Goal: Information Seeking & Learning: Check status

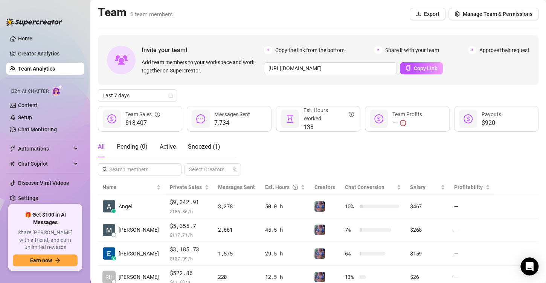
scroll to position [33, 0]
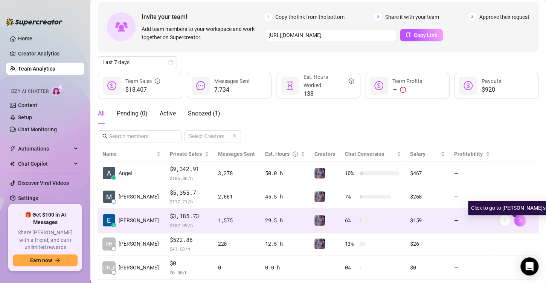
click at [518, 219] on icon "right" at bounding box center [520, 219] width 5 height 5
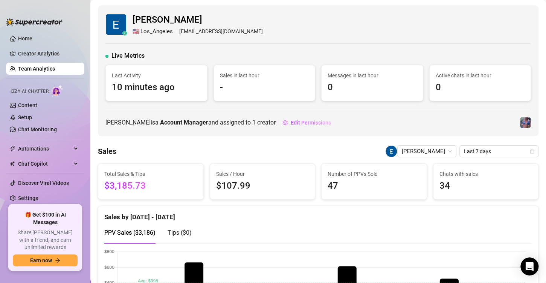
click at [32, 66] on link "Team Analytics" at bounding box center [36, 69] width 37 height 6
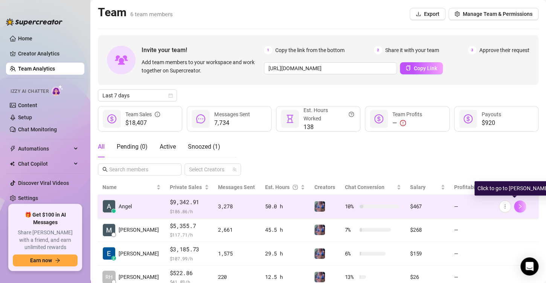
click at [518, 206] on icon "right" at bounding box center [520, 205] width 5 height 5
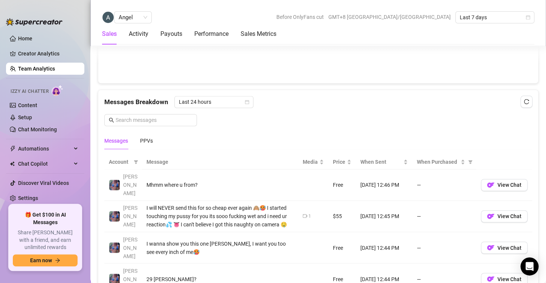
scroll to position [448, 0]
click at [31, 68] on link "Team Analytics" at bounding box center [36, 69] width 37 height 6
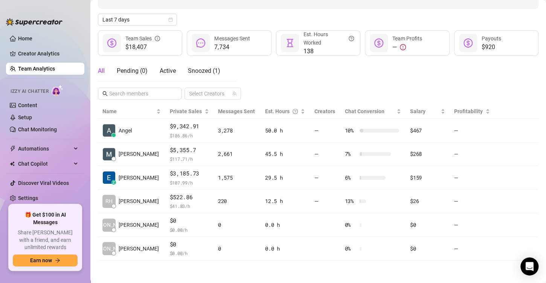
scroll to position [75, 0]
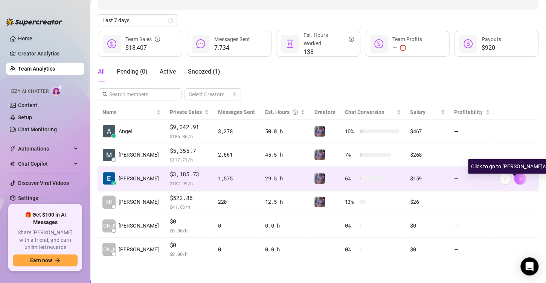
click at [518, 178] on icon "right" at bounding box center [520, 178] width 5 height 5
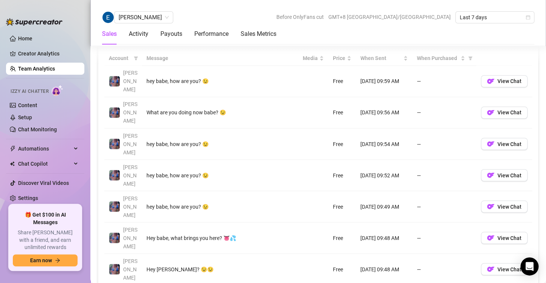
scroll to position [576, 0]
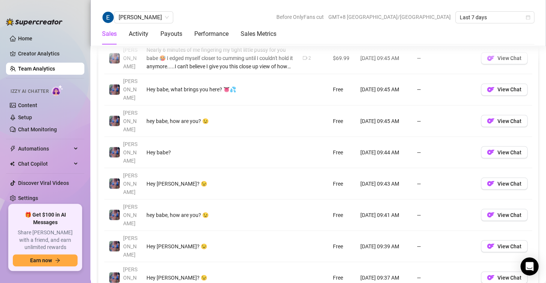
scroll to position [575, 0]
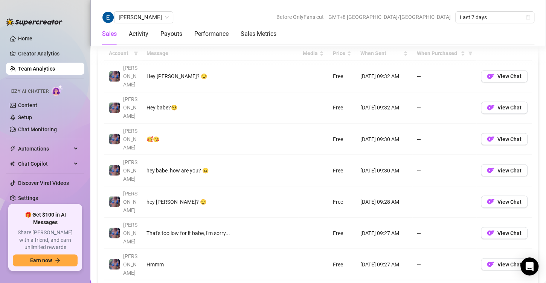
scroll to position [557, 0]
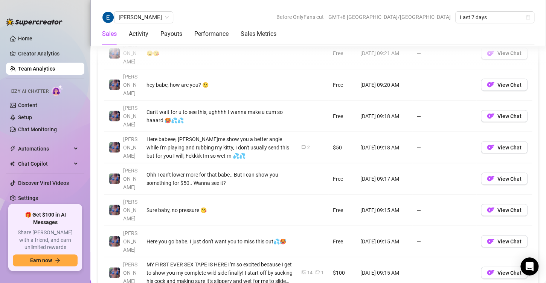
scroll to position [611, 0]
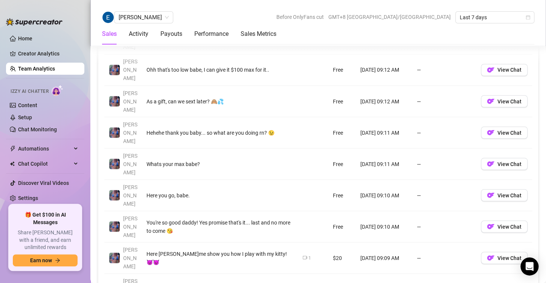
scroll to position [594, 0]
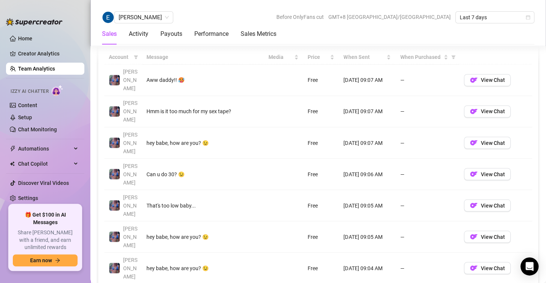
scroll to position [553, 0]
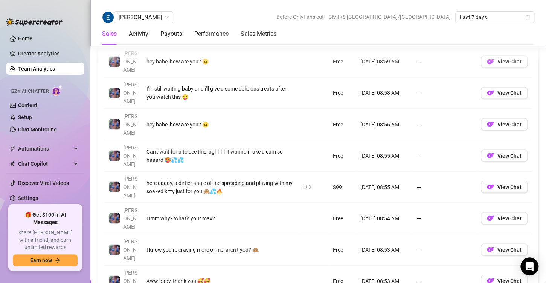
scroll to position [577, 0]
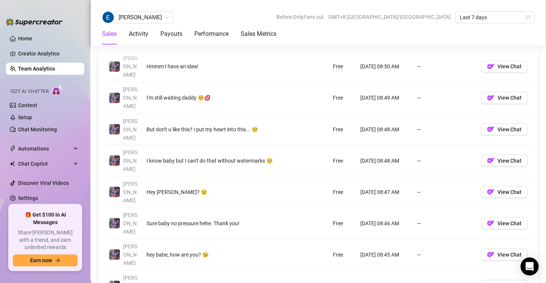
scroll to position [566, 0]
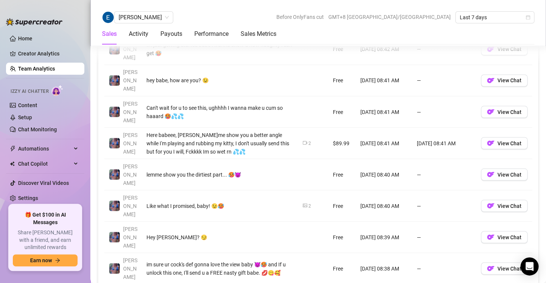
scroll to position [584, 0]
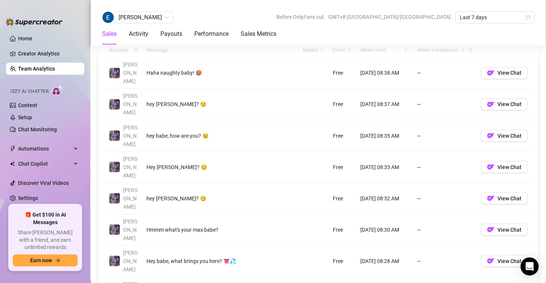
scroll to position [565, 0]
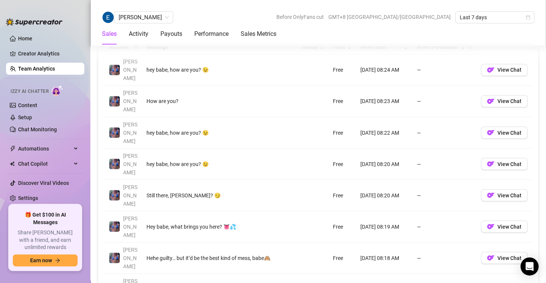
scroll to position [563, 0]
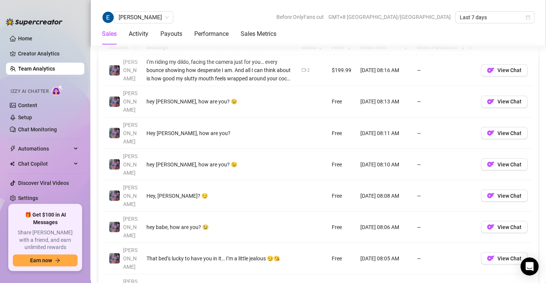
scroll to position [563, 0]
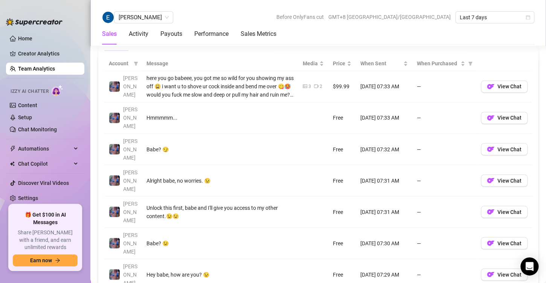
scroll to position [547, 0]
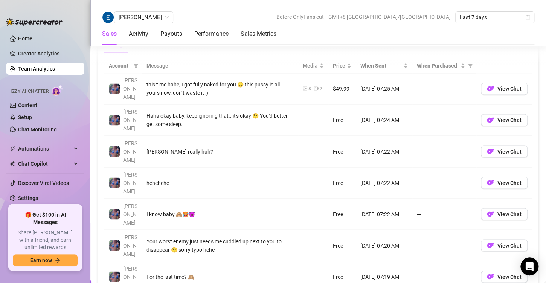
scroll to position [570, 0]
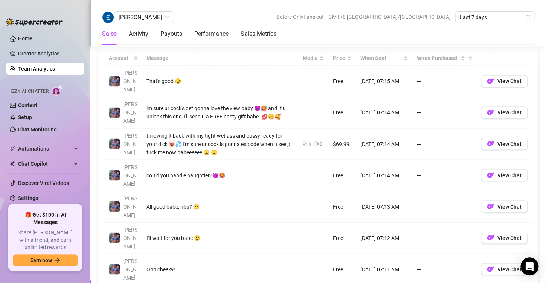
scroll to position [575, 0]
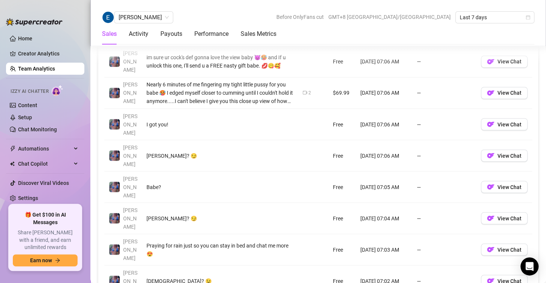
scroll to position [571, 0]
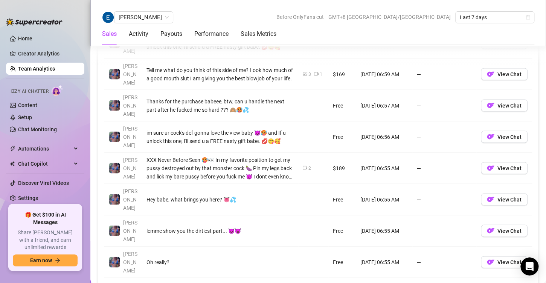
scroll to position [621, 0]
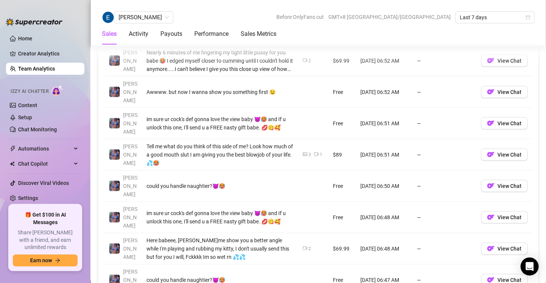
scroll to position [637, 0]
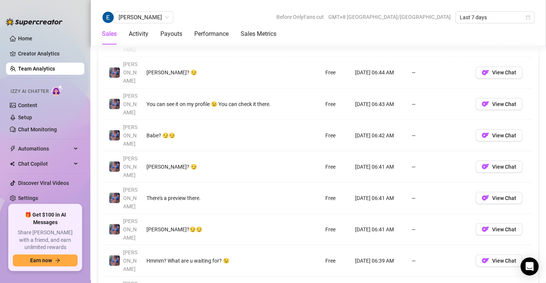
scroll to position [593, 0]
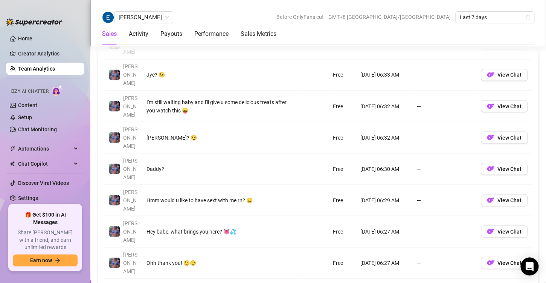
scroll to position [590, 0]
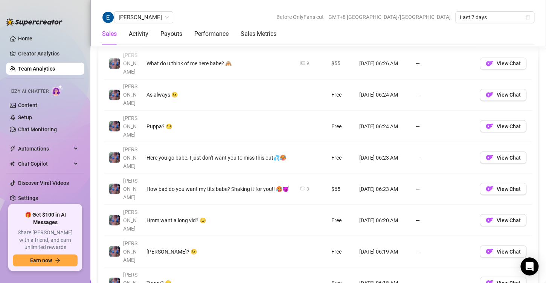
scroll to position [571, 0]
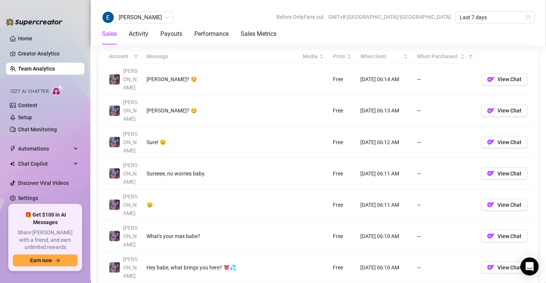
scroll to position [568, 0]
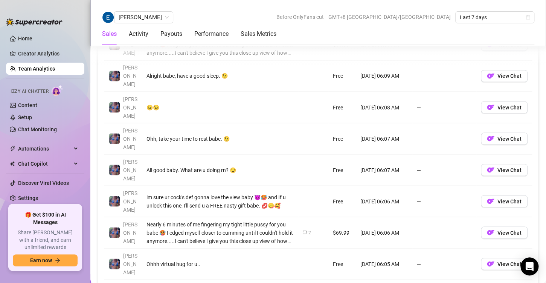
scroll to position [588, 0]
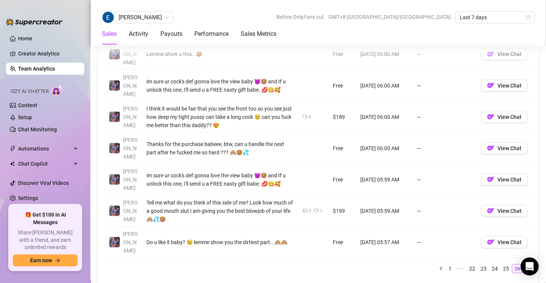
scroll to position [638, 0]
